Goal: Task Accomplishment & Management: Manage account settings

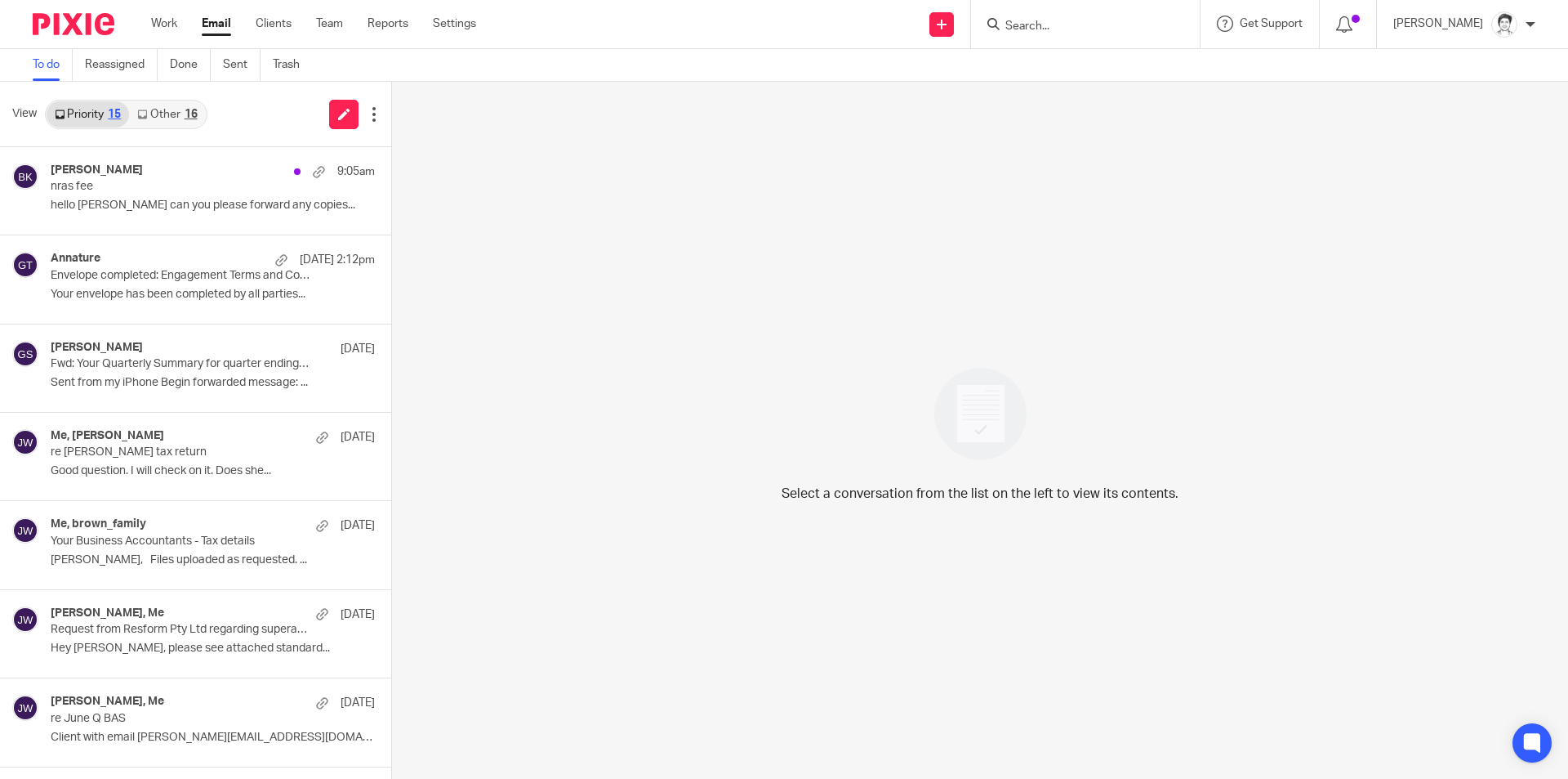
click at [1027, 18] on form at bounding box center [1090, 24] width 174 height 20
click at [1028, 26] on input "Search" at bounding box center [1076, 27] width 147 height 15
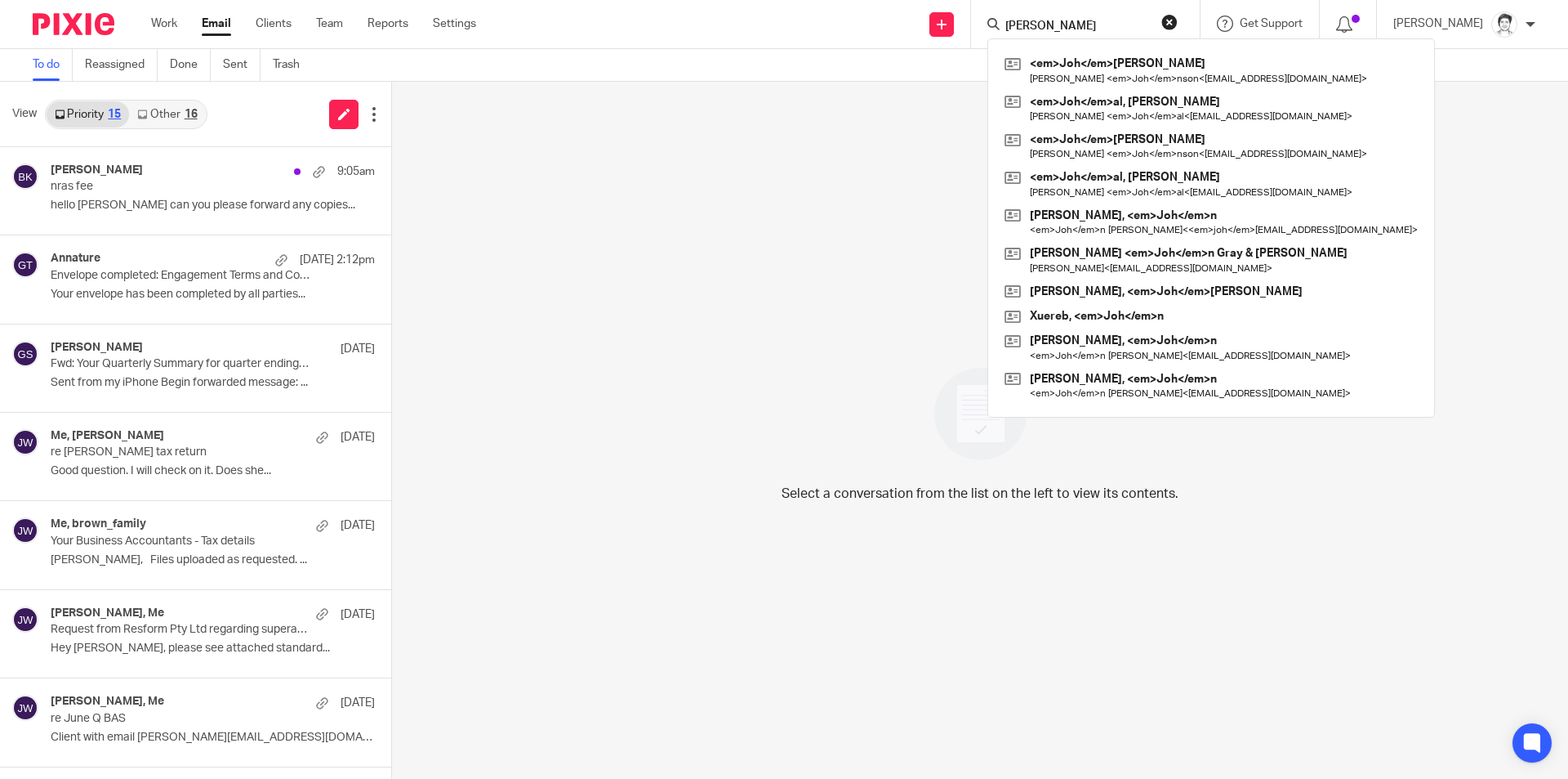
type input "johal"
click button "submit" at bounding box center [0, 0] width 0 height 0
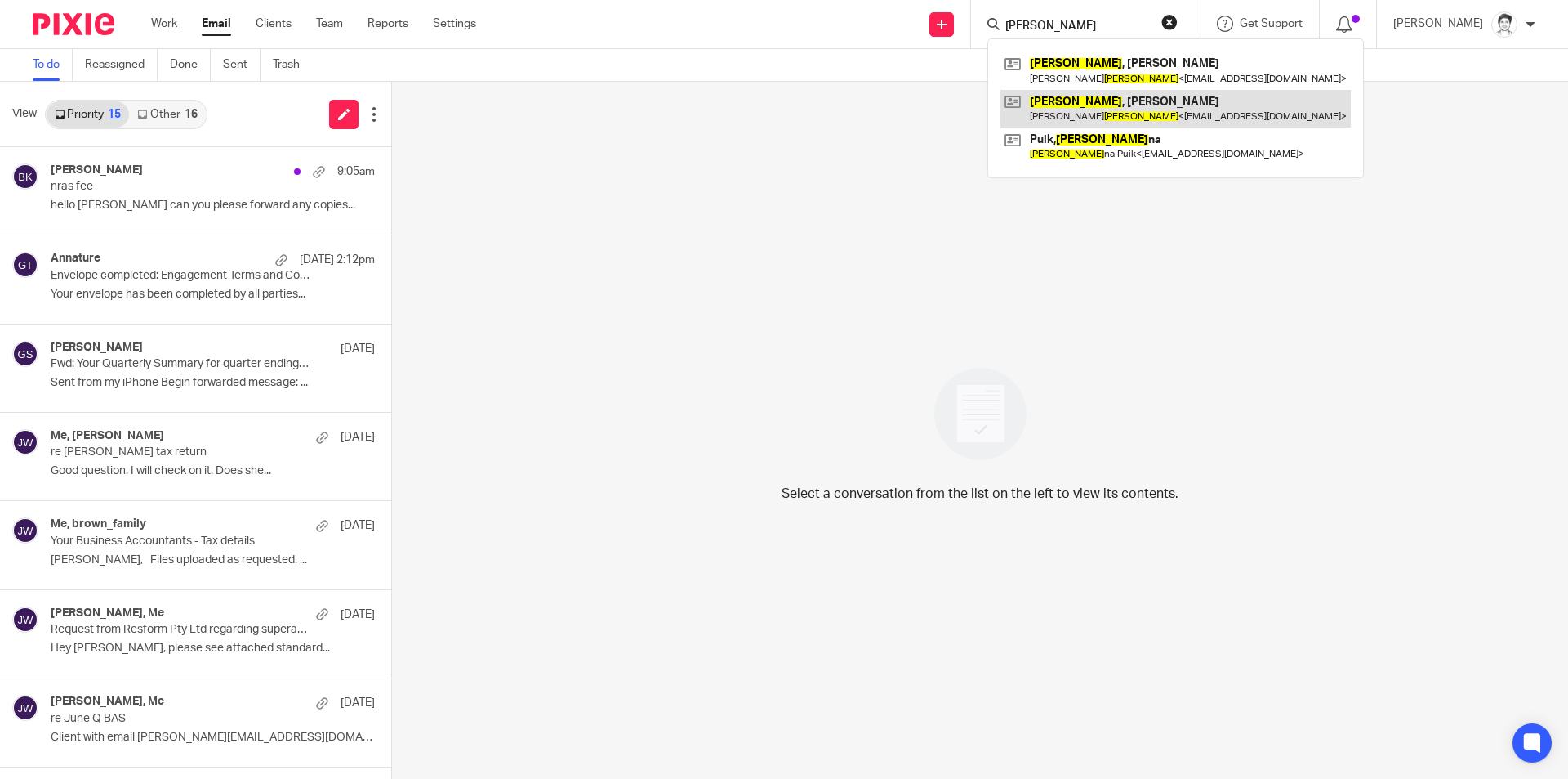
click at [1107, 101] on link at bounding box center [1176, 108] width 350 height 38
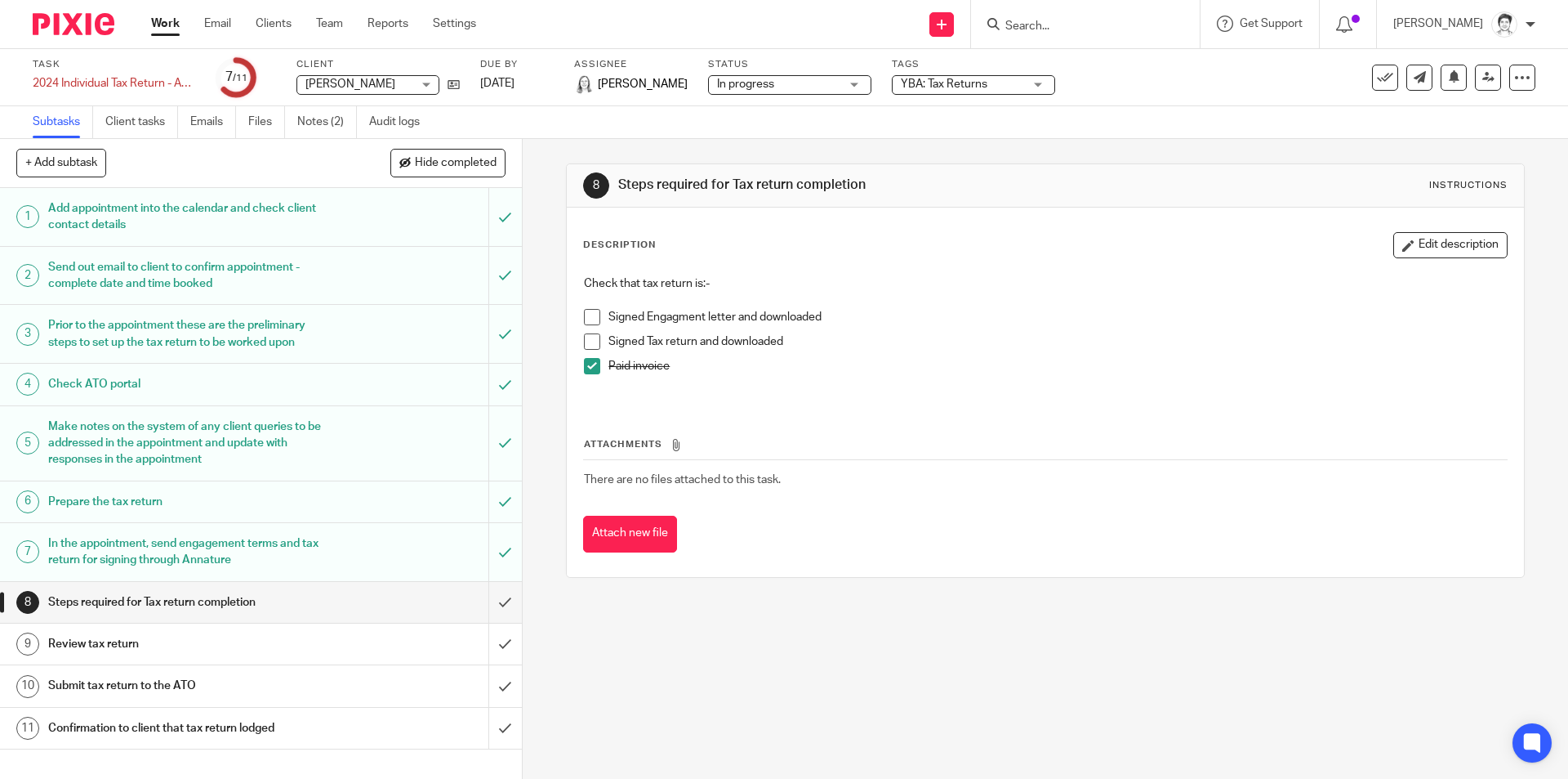
click at [50, 125] on link "Subtasks" at bounding box center [63, 122] width 60 height 32
click at [450, 84] on icon at bounding box center [453, 85] width 13 height 13
click at [453, 86] on icon at bounding box center [453, 85] width 13 height 13
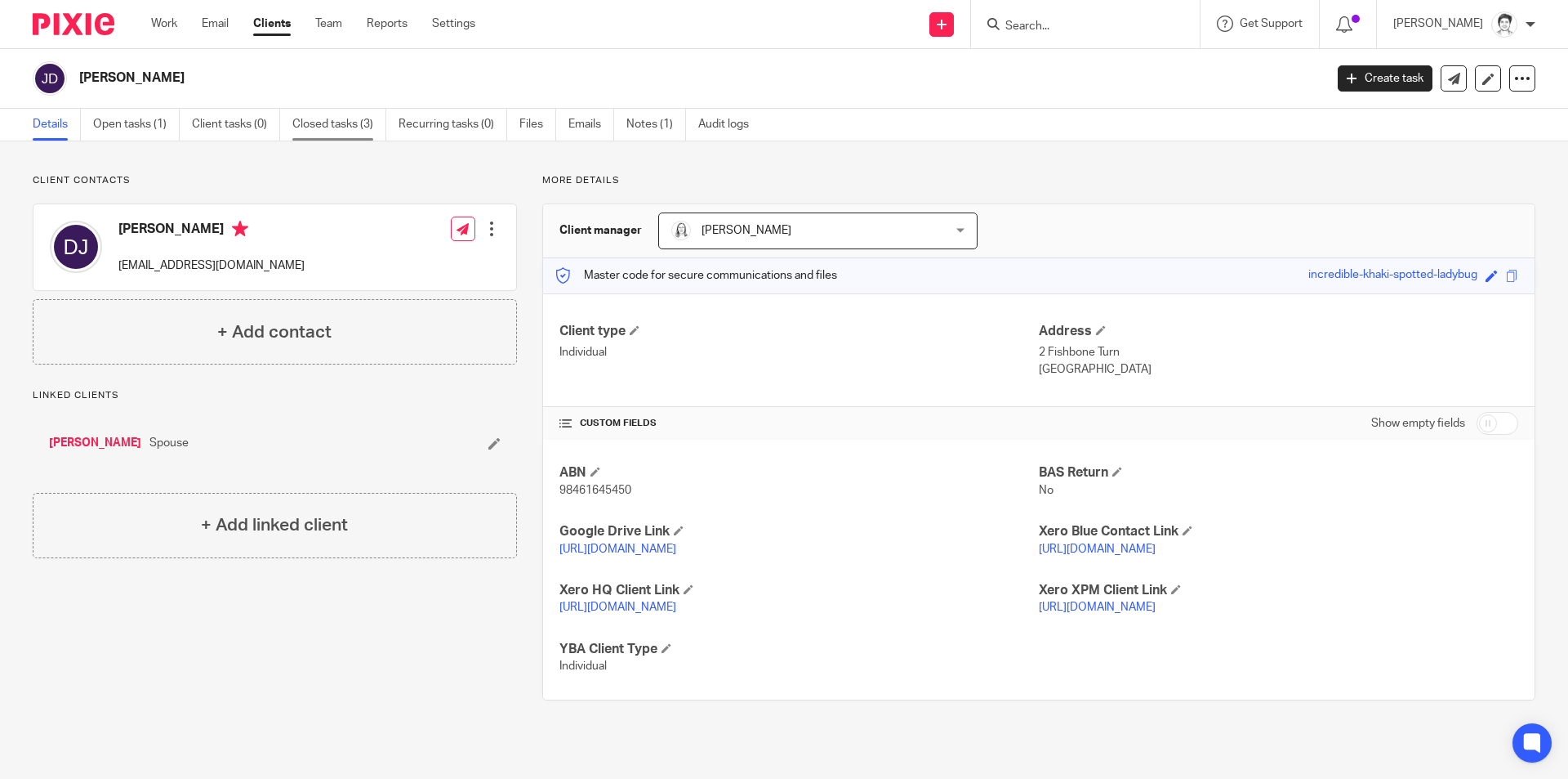
click at [332, 121] on link "Closed tasks (3)" at bounding box center [339, 125] width 94 height 32
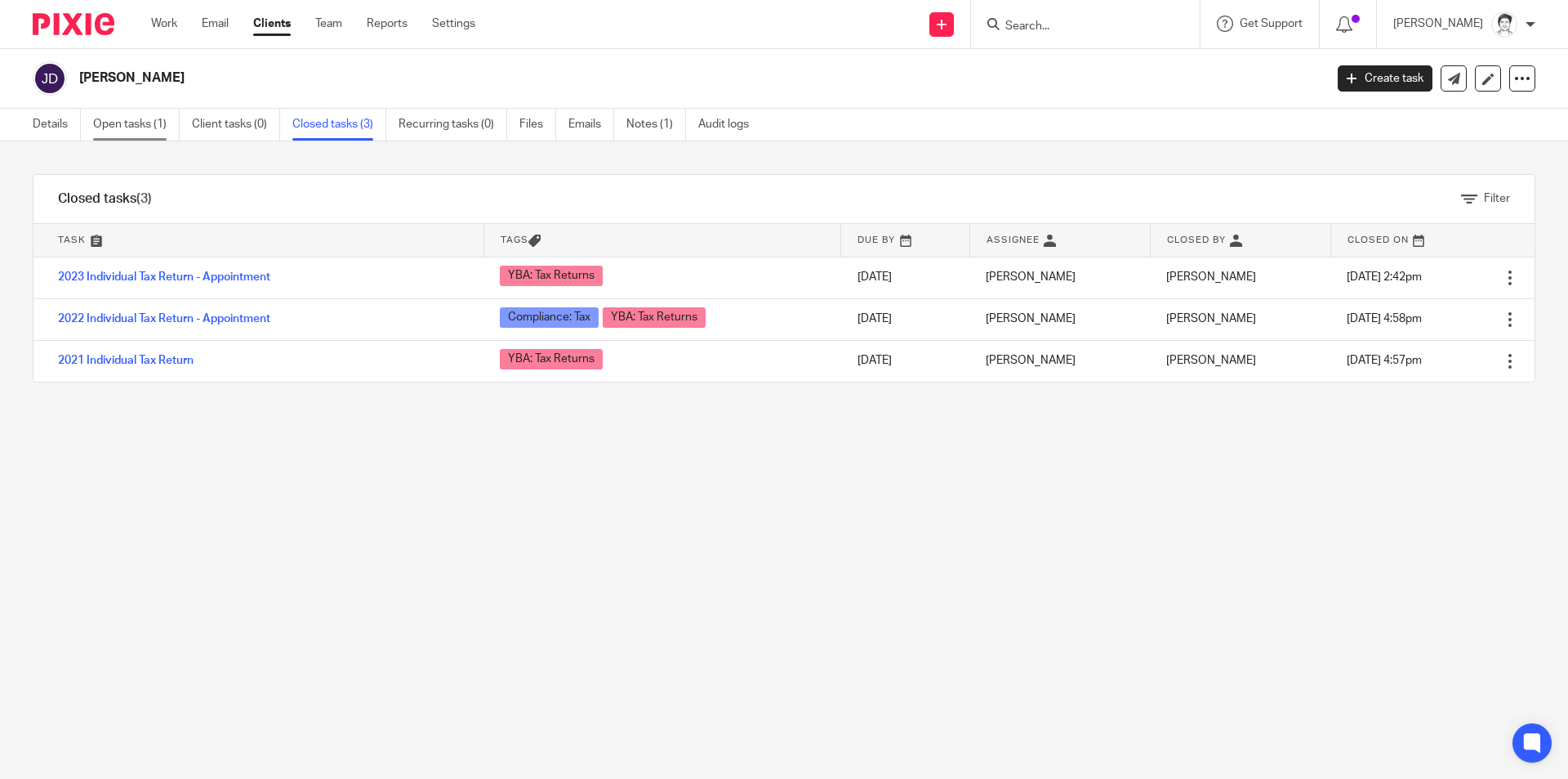
click at [139, 126] on link "Open tasks (1)" at bounding box center [136, 125] width 86 height 32
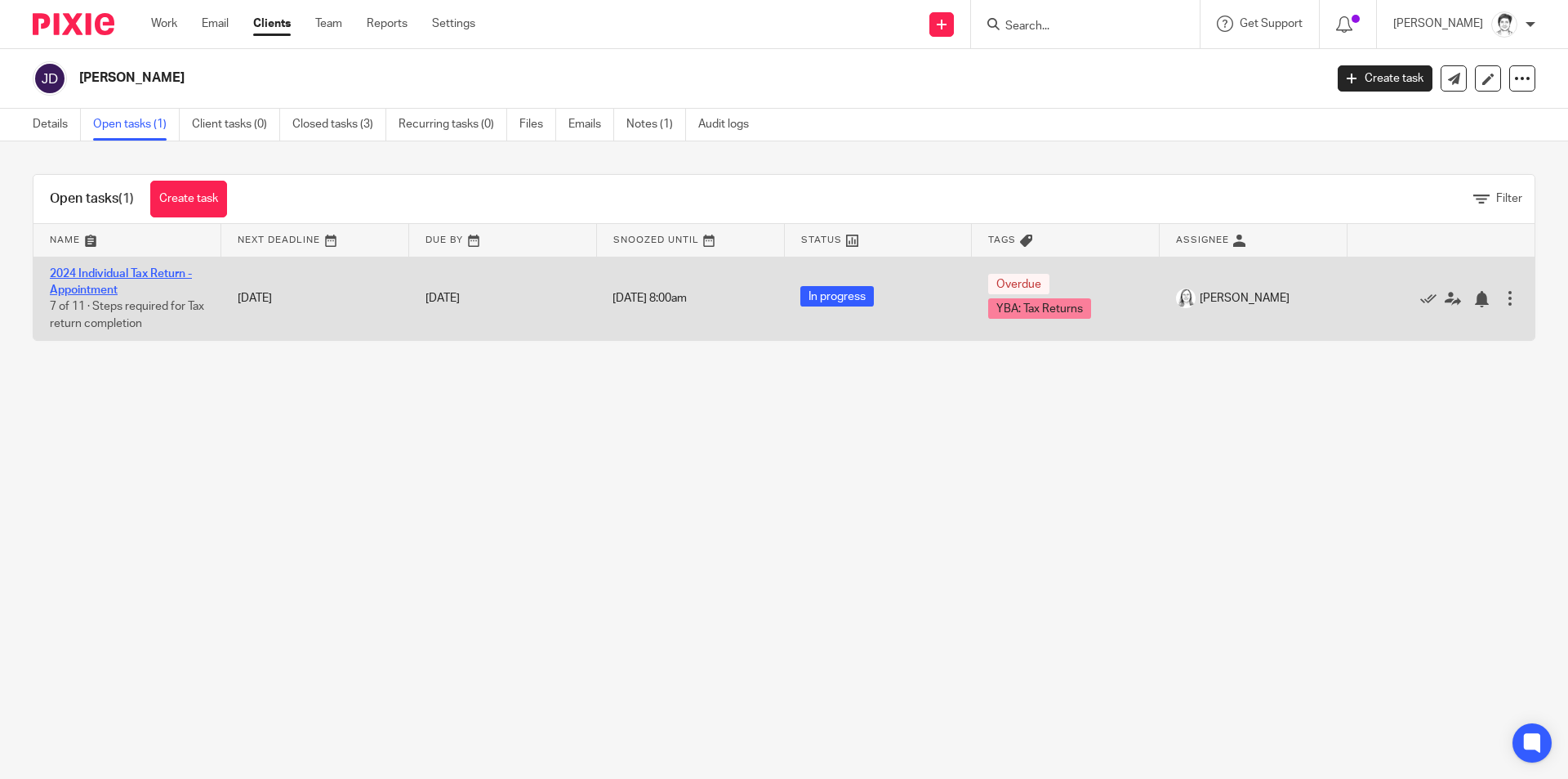
click at [143, 276] on link "2024 Individual Tax Return - Appointment" at bounding box center [121, 282] width 142 height 28
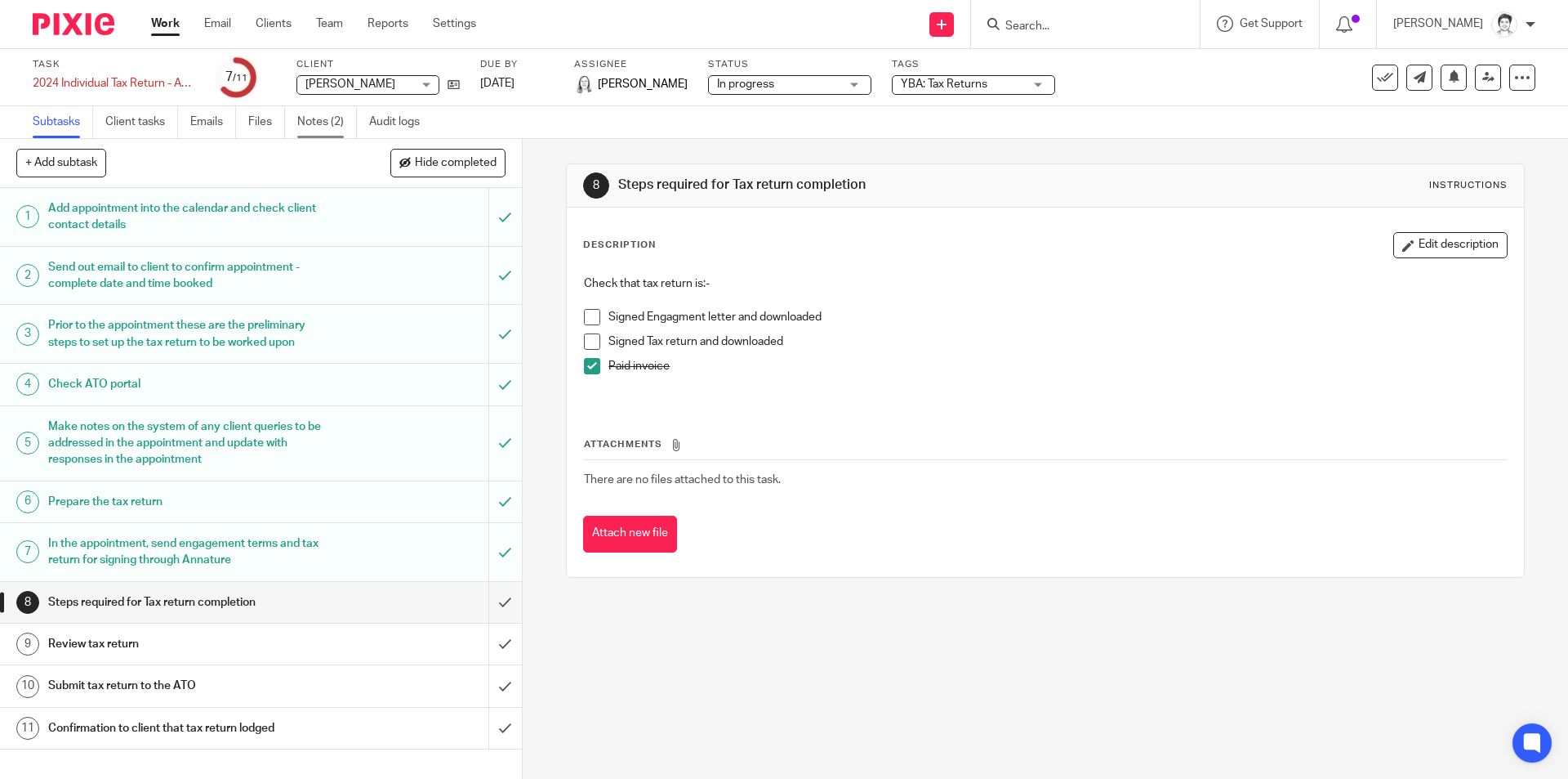
click at [321, 122] on link "Notes (2)" at bounding box center [327, 122] width 60 height 32
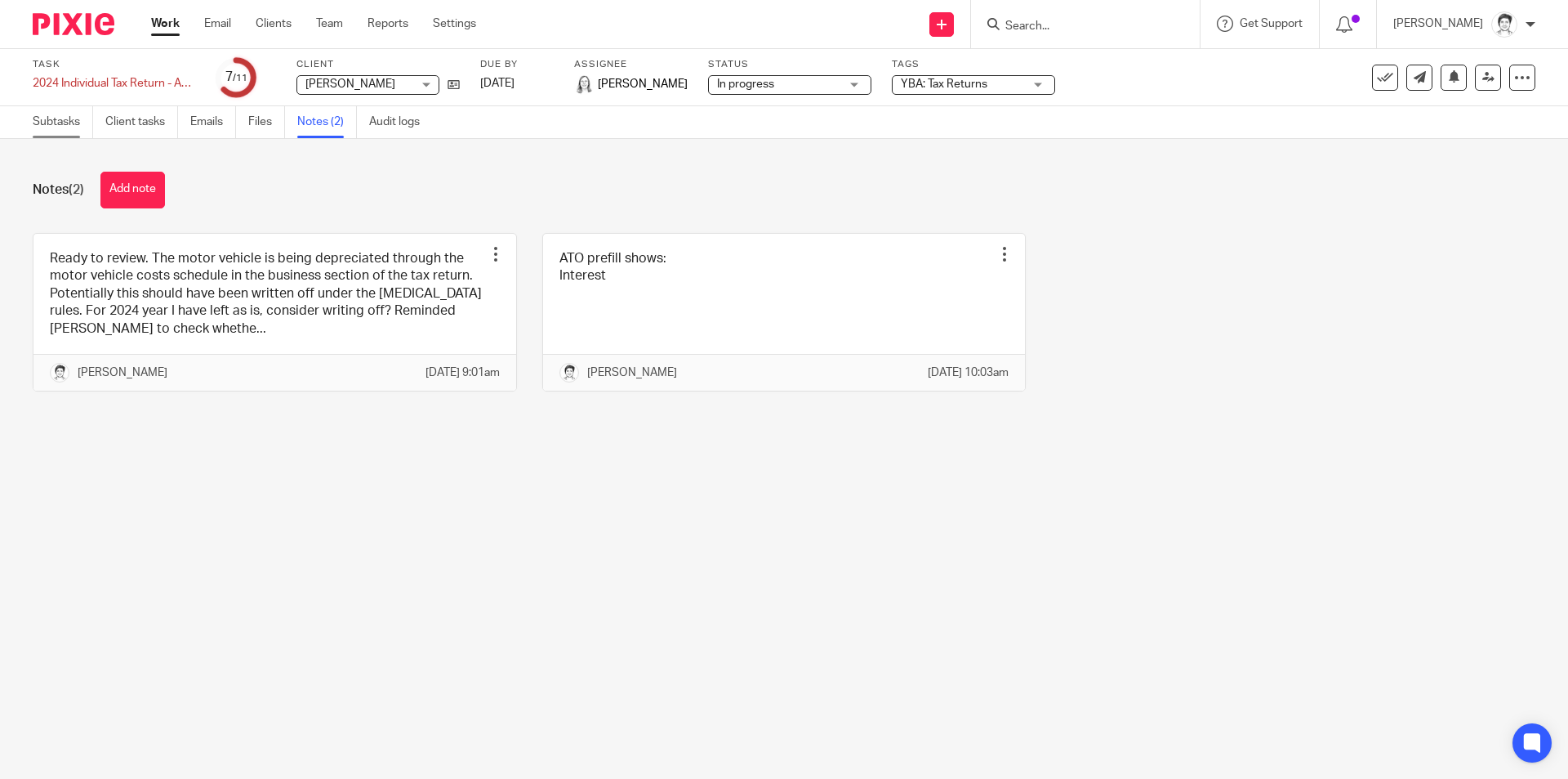
click at [64, 121] on link "Subtasks" at bounding box center [63, 122] width 60 height 32
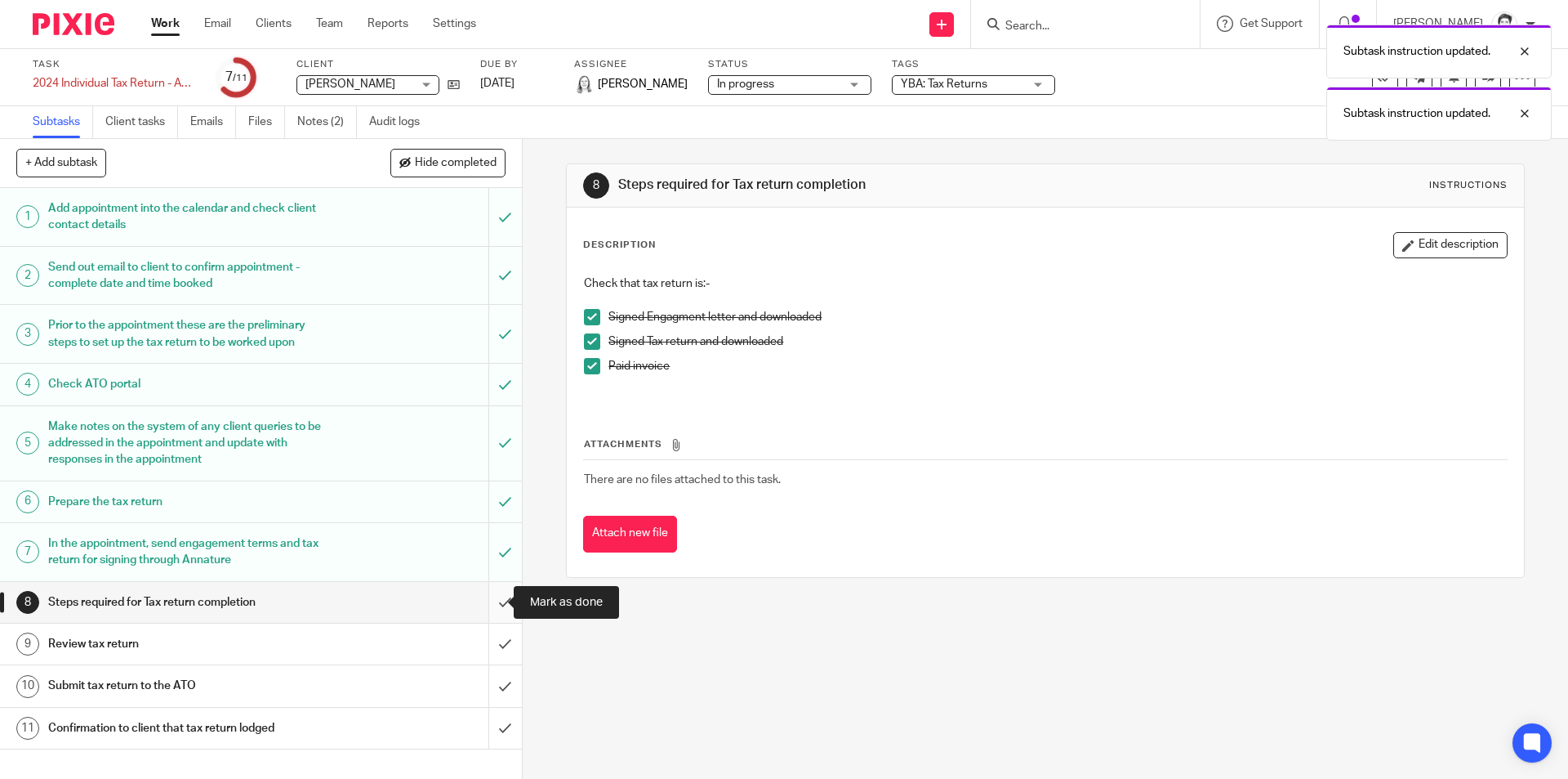
click at [490, 600] on input "submit" at bounding box center [261, 602] width 522 height 41
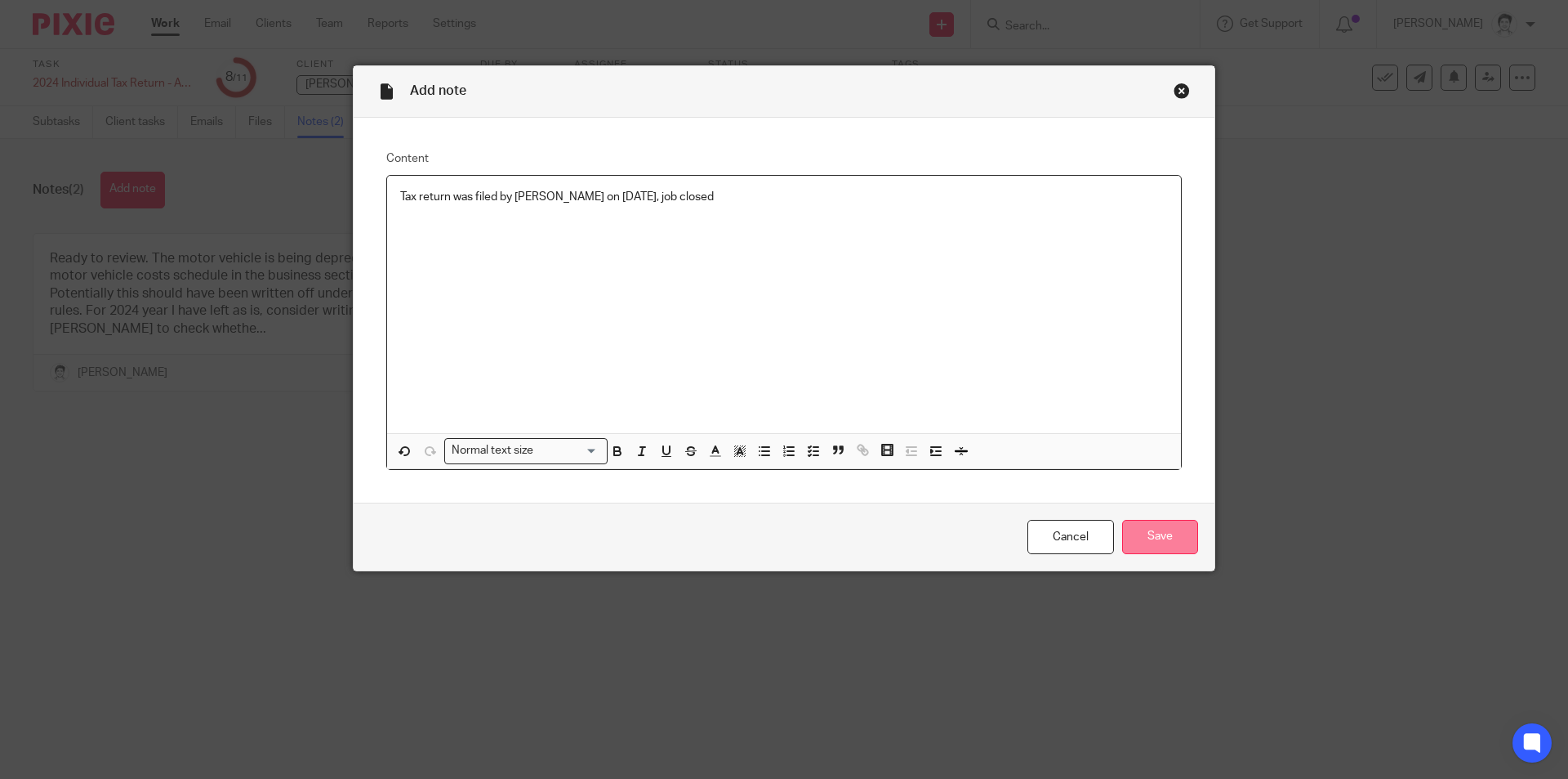
click at [1178, 540] on input "Save" at bounding box center [1160, 538] width 76 height 35
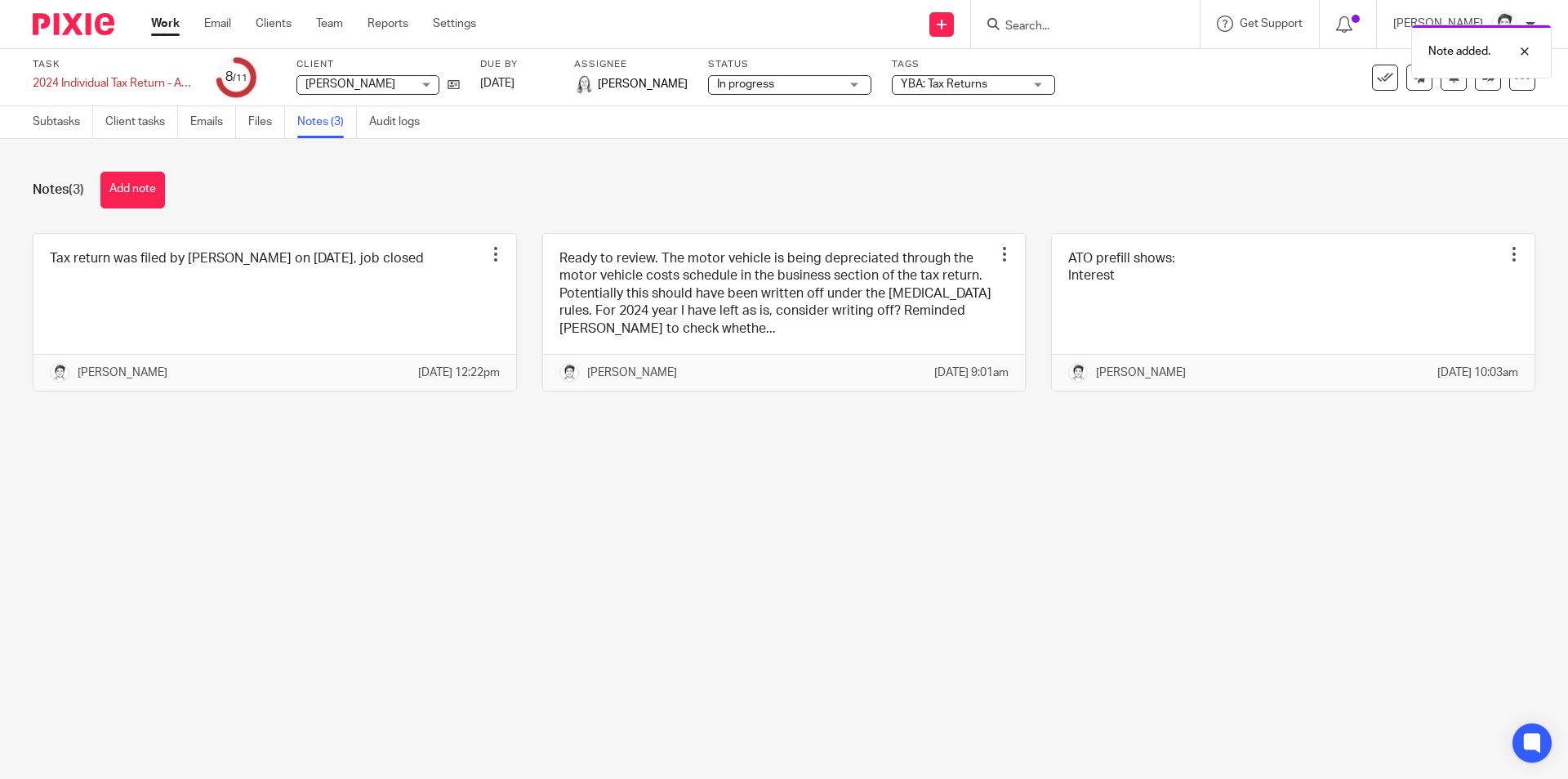
click at [520, 647] on main "Task 2024 Individual Tax Return - Appointment Save 2024 Individual Tax Return -…" at bounding box center [784, 389] width 1568 height 779
click at [1367, 75] on div "Note added." at bounding box center [1167, 47] width 768 height 62
click at [1369, 75] on div "Note added." at bounding box center [1167, 47] width 768 height 62
click at [1377, 77] on icon at bounding box center [1384, 77] width 16 height 16
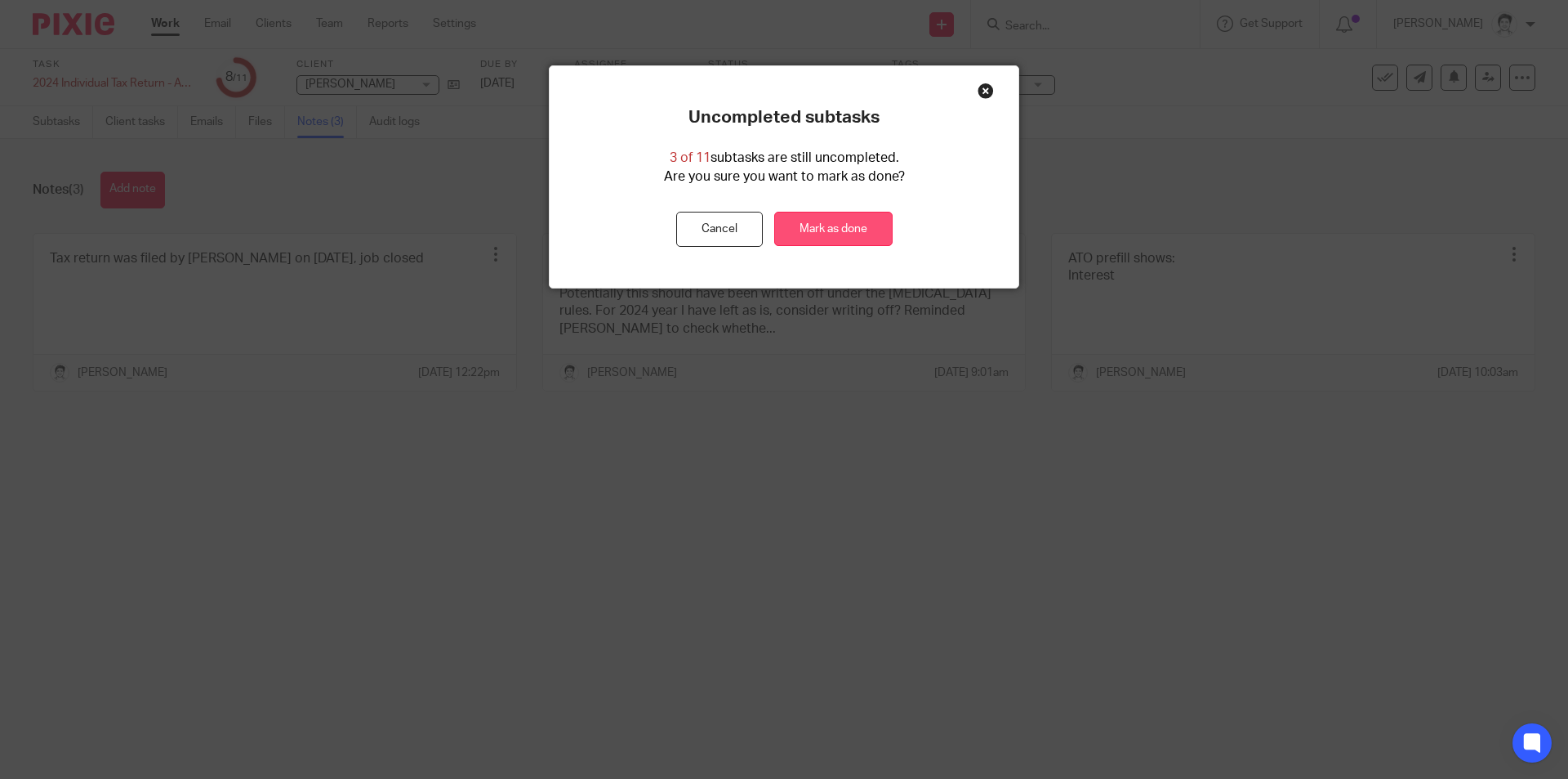
click at [843, 226] on link "Mark as done" at bounding box center [833, 229] width 118 height 35
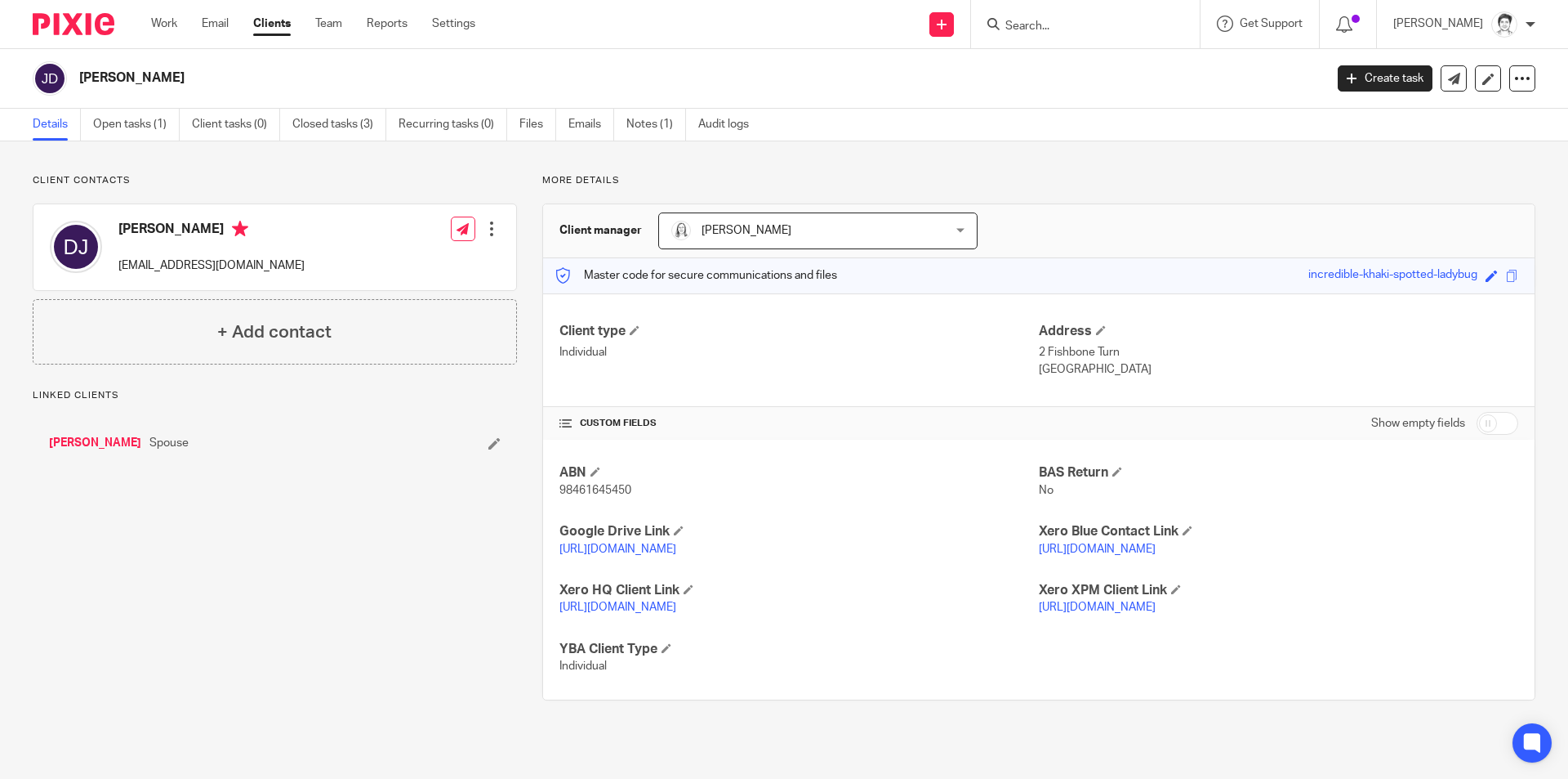
click at [85, 445] on link "[PERSON_NAME]" at bounding box center [95, 442] width 92 height 16
